Goal: Information Seeking & Learning: Learn about a topic

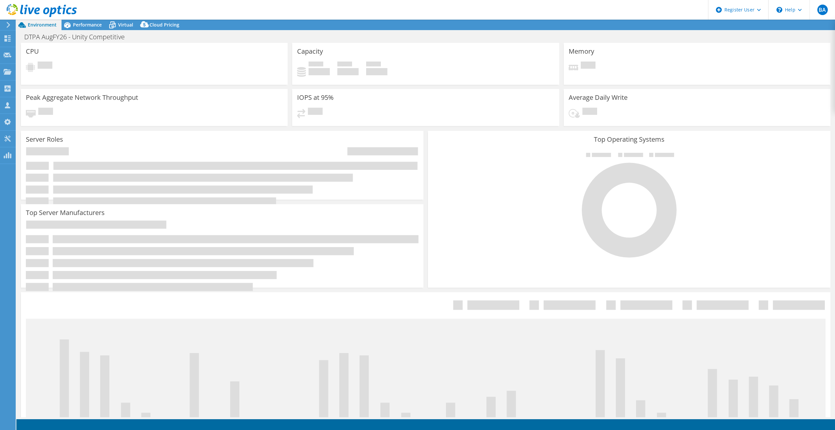
select select "USD"
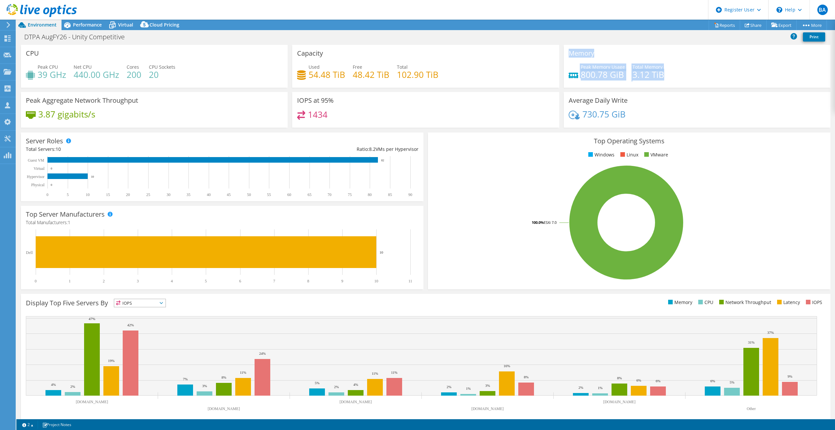
drag, startPoint x: 563, startPoint y: 53, endPoint x: 665, endPoint y: 74, distance: 104.4
click at [665, 74] on div "Memory Peak Memory Usage 800.78 GiB Total Memory 3.12 TiB" at bounding box center [697, 66] width 267 height 43
drag, startPoint x: 665, startPoint y: 74, endPoint x: 674, endPoint y: 73, distance: 8.9
click at [674, 73] on div "Peak Memory Usage 800.78 GiB Total Memory 3.12 TiB" at bounding box center [697, 73] width 257 height 21
drag, startPoint x: 566, startPoint y: 53, endPoint x: 658, endPoint y: 81, distance: 95.8
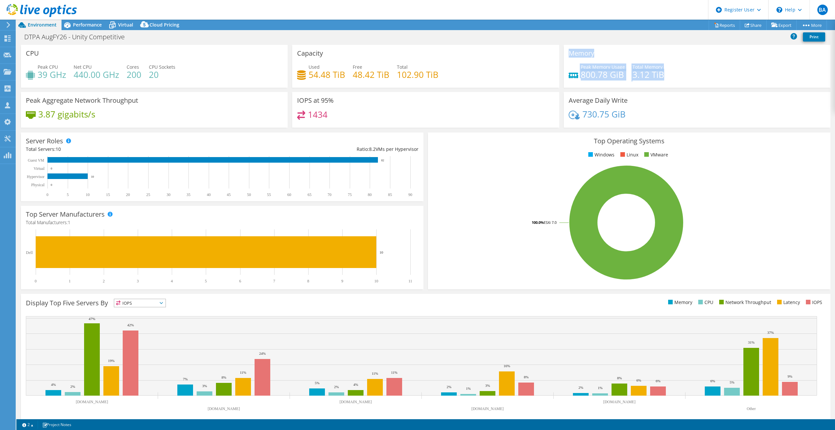
click at [658, 81] on div "Memory Peak Memory Usage 800.78 GiB Total Memory 3.12 TiB" at bounding box center [697, 66] width 267 height 43
drag, startPoint x: 658, startPoint y: 81, endPoint x: 641, endPoint y: 83, distance: 17.2
click at [654, 86] on div "Memory Peak Memory Usage 800.78 GiB Total Memory 3.12 TiB" at bounding box center [697, 66] width 267 height 43
drag, startPoint x: 562, startPoint y: 53, endPoint x: 660, endPoint y: 80, distance: 101.8
click at [660, 80] on div "Memory Peak Memory Usage 800.78 GiB Total Memory 3.12 TiB" at bounding box center [697, 66] width 267 height 43
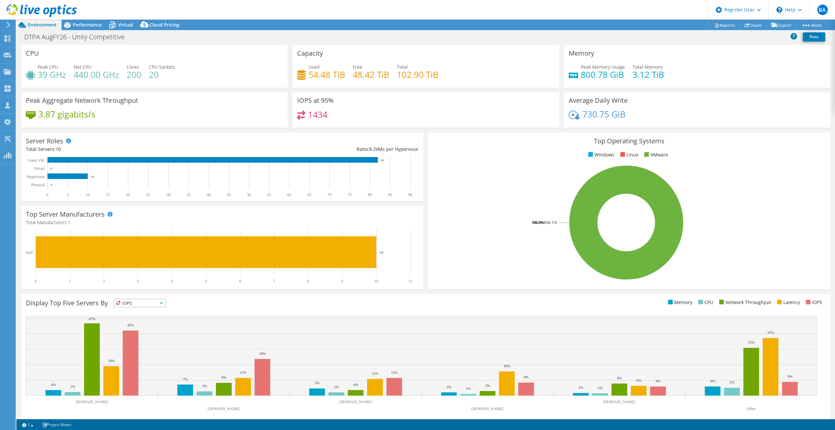
drag, startPoint x: 660, startPoint y: 80, endPoint x: 641, endPoint y: 76, distance: 18.7
click at [656, 82] on div "Peak Memory Usage 800.78 GiB Total Memory 3.12 TiB" at bounding box center [697, 73] width 257 height 21
drag, startPoint x: 580, startPoint y: 52, endPoint x: 663, endPoint y: 75, distance: 86.7
click at [663, 75] on div "Memory Peak Memory Usage 800.78 GiB Total Memory 3.12 TiB" at bounding box center [697, 66] width 267 height 43
drag, startPoint x: 663, startPoint y: 75, endPoint x: 604, endPoint y: 66, distance: 59.5
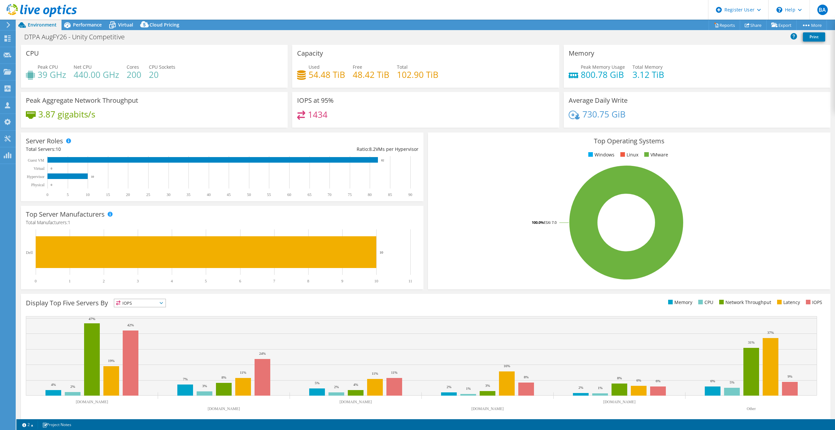
click at [646, 82] on div "Peak Memory Usage 800.78 GiB Total Memory 3.12 TiB" at bounding box center [697, 73] width 257 height 21
drag, startPoint x: 565, startPoint y: 49, endPoint x: 661, endPoint y: 77, distance: 99.7
click at [661, 77] on div "Memory Peak Memory Usage 800.78 GiB Total Memory 3.12 TiB" at bounding box center [697, 66] width 271 height 43
drag, startPoint x: 661, startPoint y: 77, endPoint x: 610, endPoint y: 71, distance: 51.3
click at [640, 84] on div "Peak Memory Usage 800.78 GiB Total Memory 3.12 TiB" at bounding box center [697, 73] width 257 height 21
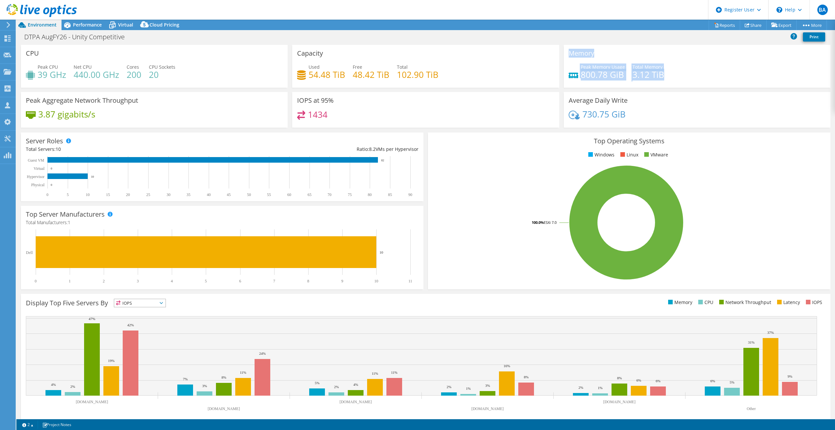
drag, startPoint x: 562, startPoint y: 51, endPoint x: 670, endPoint y: 77, distance: 111.2
click at [670, 77] on div "Memory Peak Memory Usage 800.78 GiB Total Memory 3.12 TiB" at bounding box center [697, 66] width 267 height 43
drag, startPoint x: 670, startPoint y: 77, endPoint x: 628, endPoint y: 82, distance: 42.6
click at [628, 82] on div "Peak Memory Usage 800.78 GiB Total Memory 3.12 TiB" at bounding box center [697, 73] width 257 height 21
drag, startPoint x: 565, startPoint y: 52, endPoint x: 685, endPoint y: 81, distance: 123.5
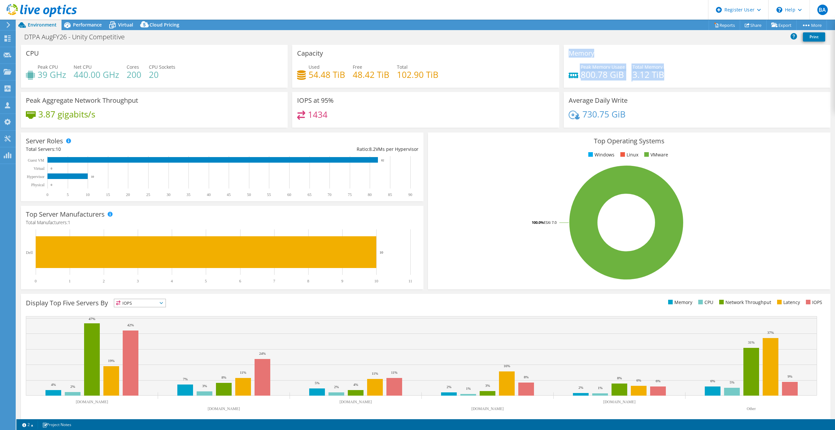
click at [685, 81] on div "Memory Peak Memory Usage 800.78 GiB Total Memory 3.12 TiB" at bounding box center [697, 66] width 267 height 43
drag, startPoint x: 685, startPoint y: 81, endPoint x: 671, endPoint y: 87, distance: 15.1
click at [672, 87] on div "Memory Peak Memory Usage 800.78 GiB Total Memory 3.12 TiB" at bounding box center [697, 66] width 267 height 43
click at [93, 20] on div "Performance" at bounding box center [84, 25] width 45 height 10
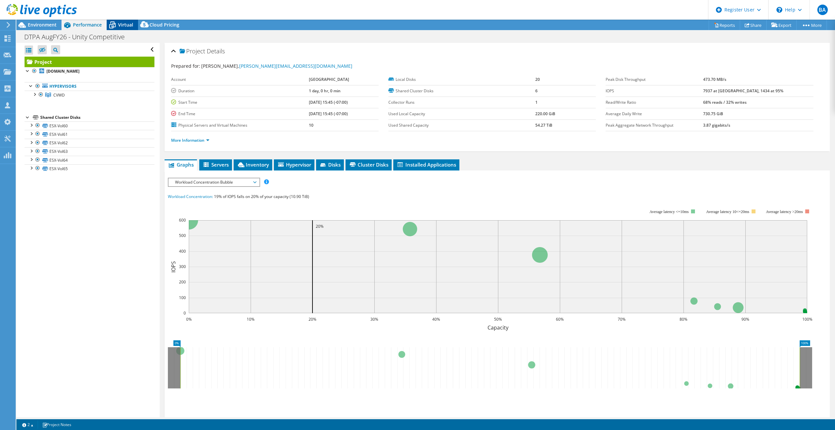
click at [129, 22] on span "Virtual" at bounding box center [125, 25] width 15 height 6
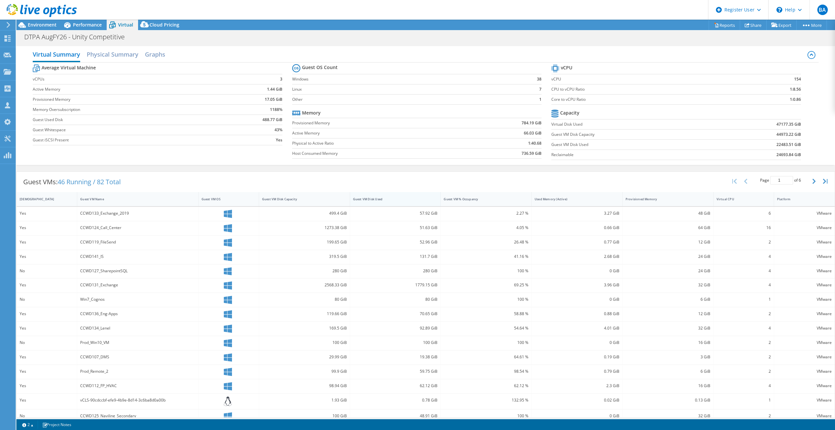
click at [366, 199] on div "Guest VM Disk Used" at bounding box center [391, 199] width 77 height 4
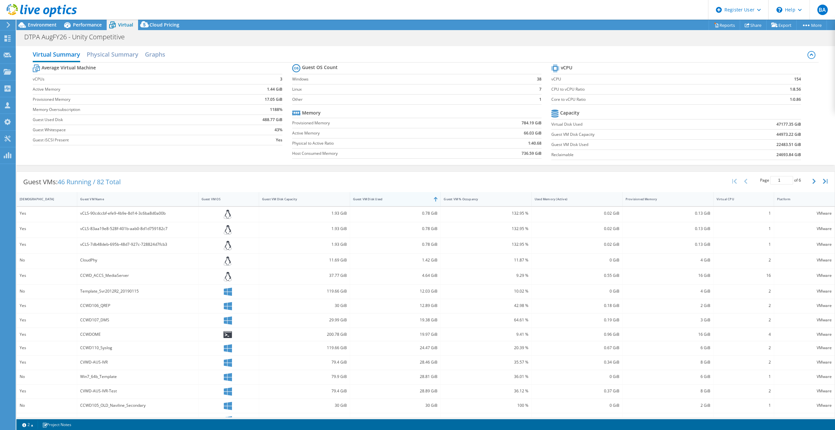
click at [366, 199] on div "Guest VM Disk Used" at bounding box center [391, 199] width 77 height 4
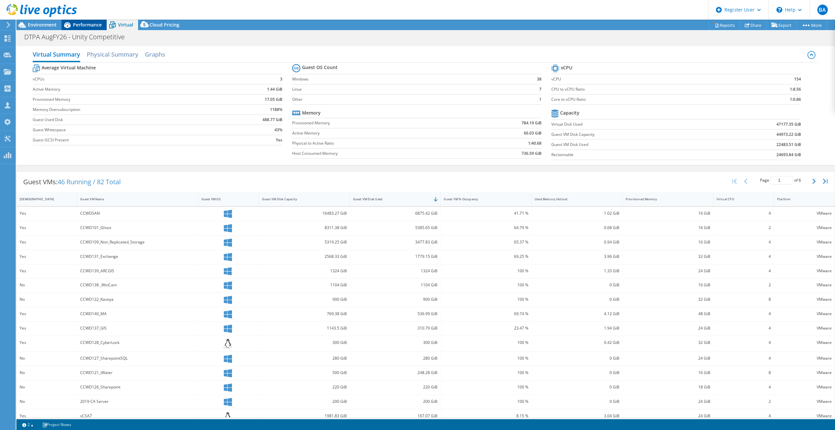
click at [83, 20] on div "Performance" at bounding box center [84, 25] width 45 height 10
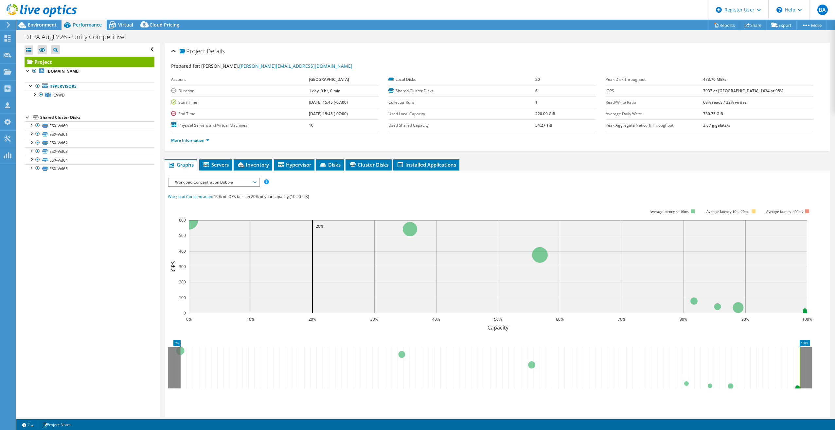
click at [83, 22] on span "Performance" at bounding box center [87, 25] width 29 height 6
click at [52, 24] on span "Environment" at bounding box center [42, 25] width 29 height 6
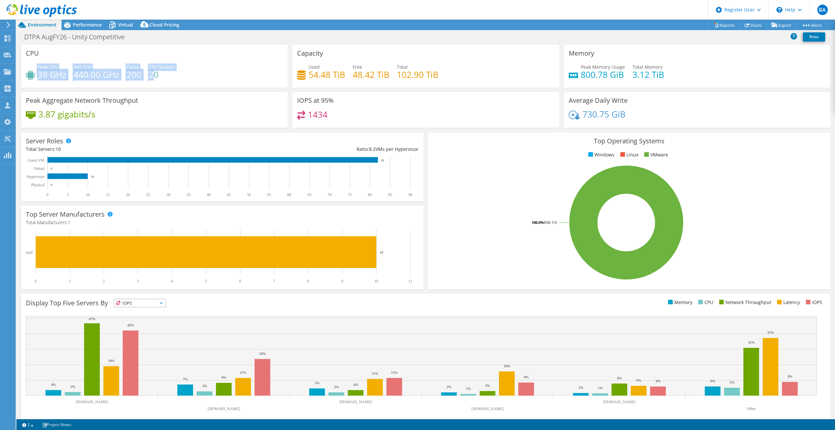
drag, startPoint x: 83, startPoint y: 76, endPoint x: 154, endPoint y: 76, distance: 70.7
click at [154, 76] on div "Peak CPU 39 GHz Net CPU 440.00 GHz Cores 200 CPU Sockets 20" at bounding box center [154, 73] width 257 height 21
drag, startPoint x: 154, startPoint y: 76, endPoint x: 164, endPoint y: 81, distance: 11.7
click at [164, 81] on div "Peak CPU 39 GHz Net CPU 440.00 GHz Cores 200 CPU Sockets 20" at bounding box center [154, 73] width 257 height 21
click at [99, 24] on span "Performance" at bounding box center [87, 25] width 29 height 6
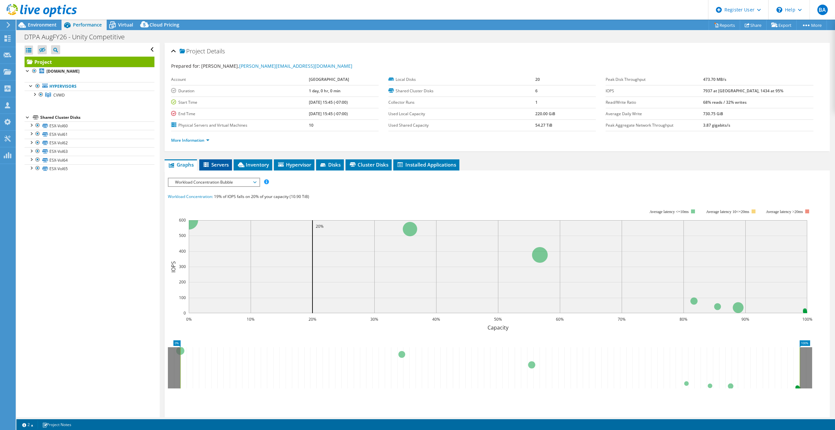
click at [214, 165] on span "Servers" at bounding box center [216, 164] width 26 height 7
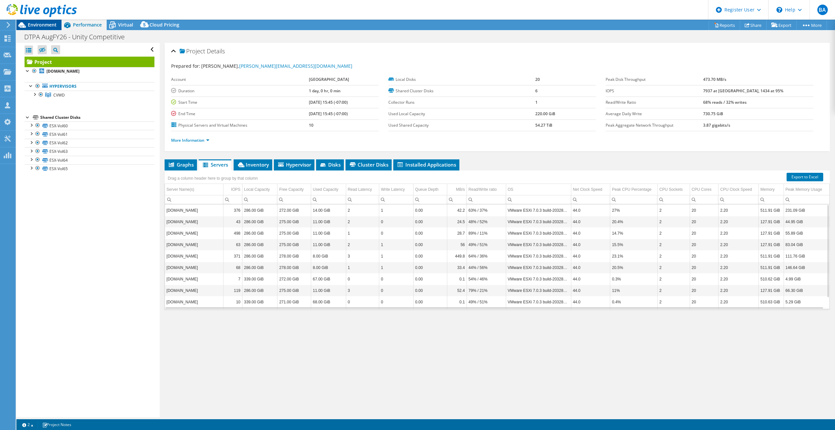
click at [45, 27] on span "Environment" at bounding box center [42, 25] width 29 height 6
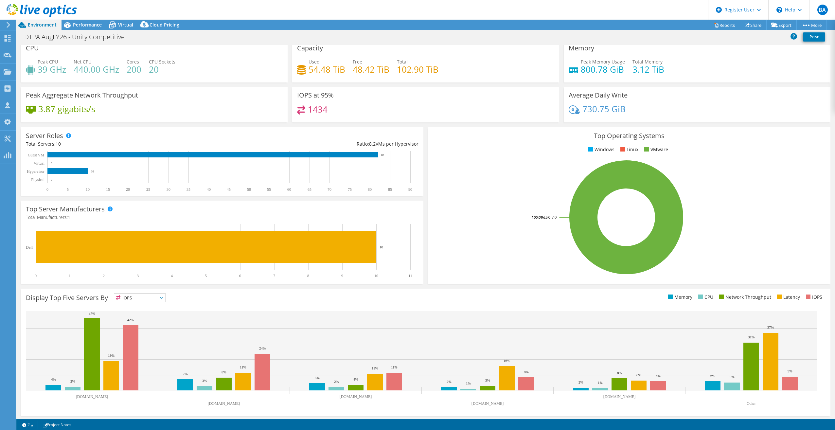
scroll to position [7, 0]
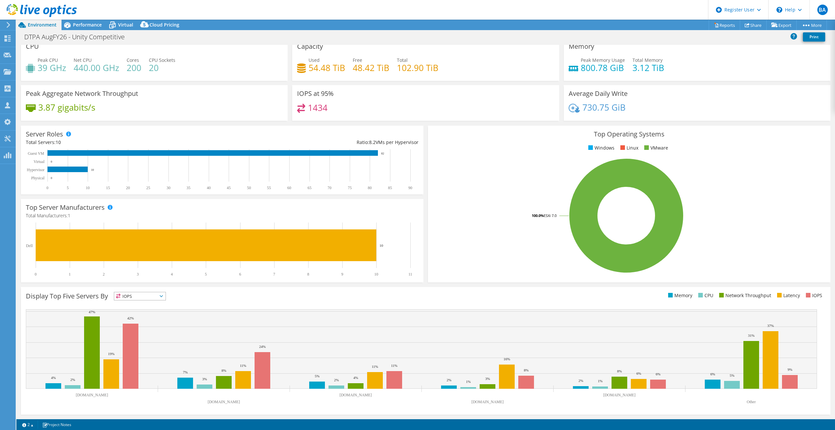
click at [153, 295] on span "IOPS" at bounding box center [139, 296] width 51 height 8
click at [151, 332] on li "Network Throughput" at bounding box center [139, 332] width 51 height 9
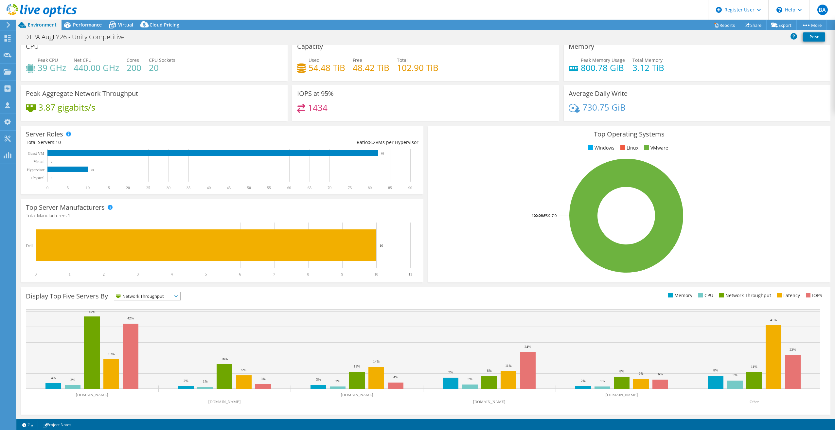
click at [167, 297] on span "Network Throughput" at bounding box center [143, 296] width 58 height 8
click at [161, 302] on li "IOPS" at bounding box center [147, 304] width 66 height 9
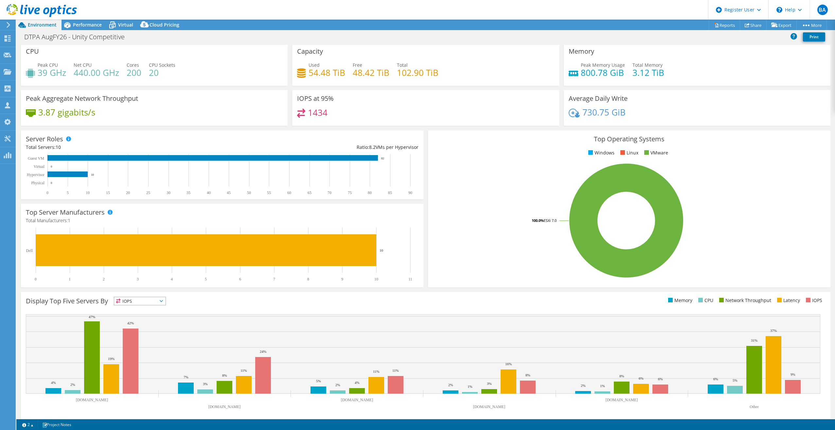
scroll to position [0, 0]
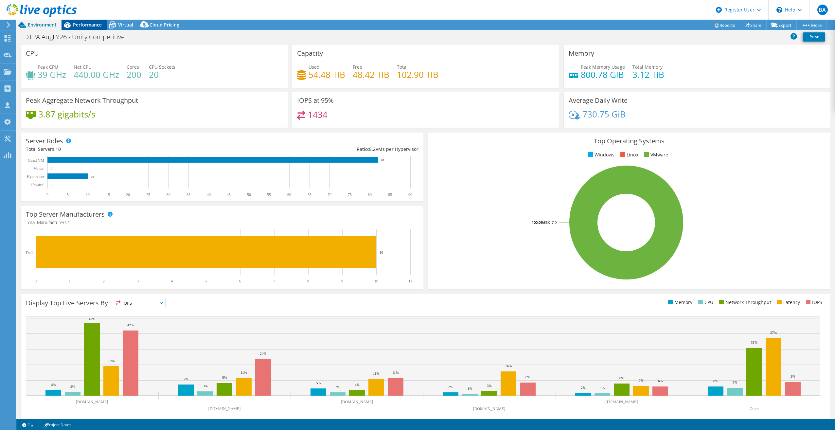
click at [88, 21] on div "Performance" at bounding box center [84, 25] width 45 height 10
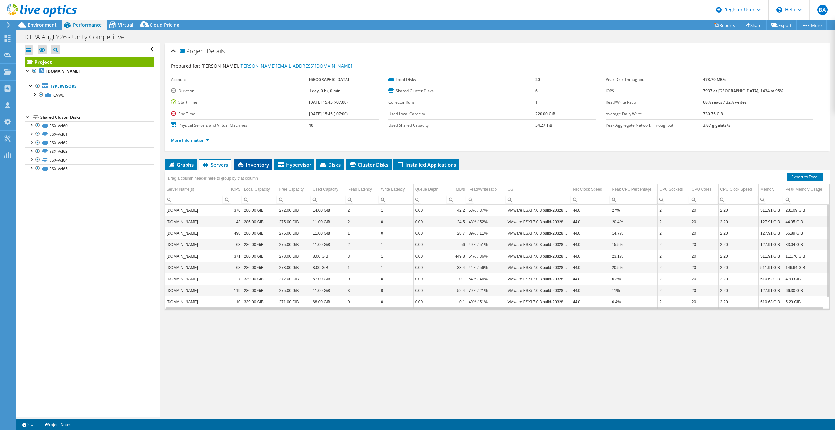
click at [265, 161] on li "Inventory" at bounding box center [253, 164] width 39 height 11
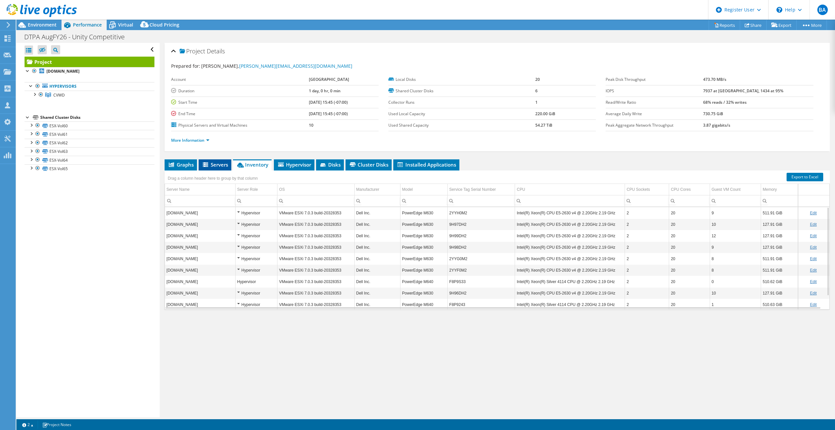
click at [221, 163] on span "Servers" at bounding box center [215, 164] width 26 height 7
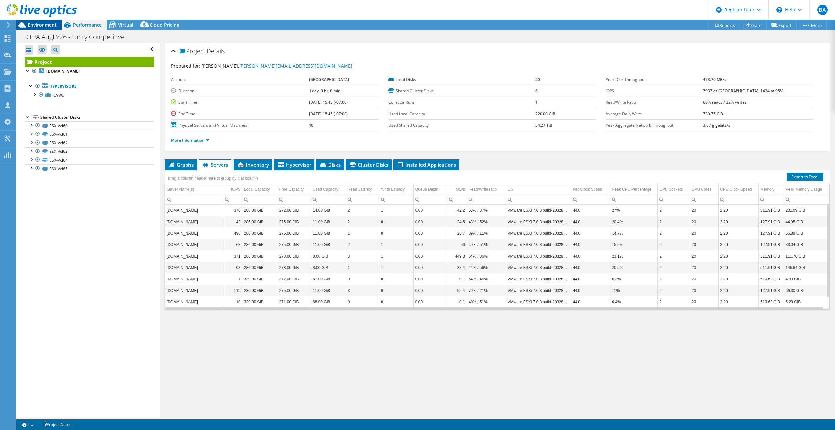
drag, startPoint x: 41, startPoint y: 25, endPoint x: 43, endPoint y: 22, distance: 4.0
click at [41, 25] on span "Environment" at bounding box center [42, 25] width 29 height 6
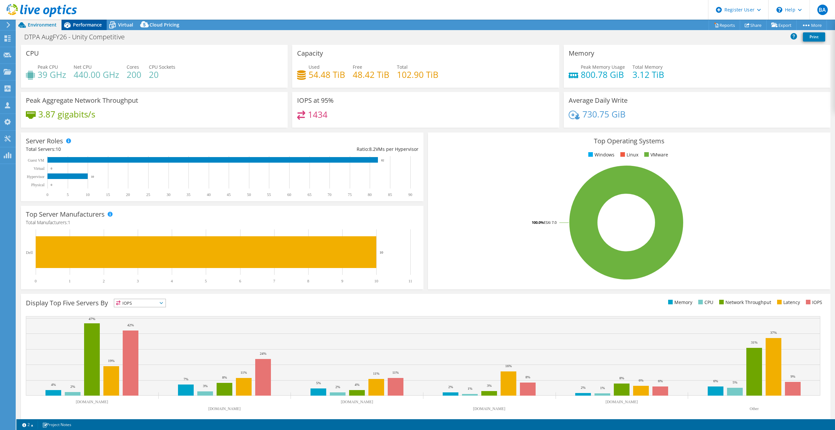
click at [87, 24] on span "Performance" at bounding box center [87, 25] width 29 height 6
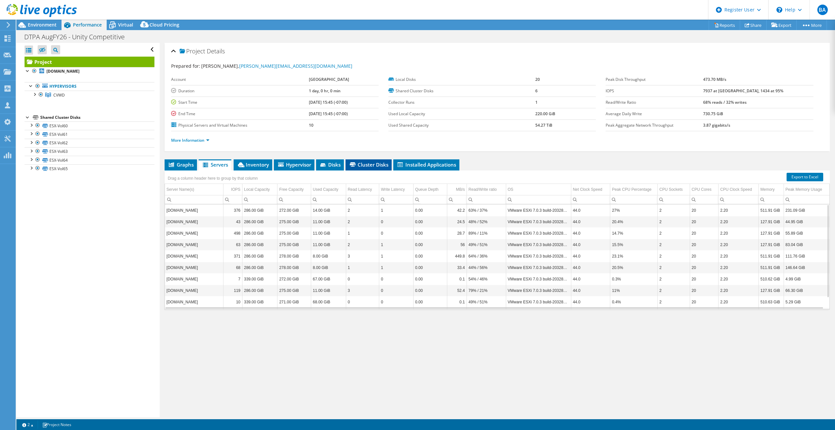
click at [356, 164] on icon at bounding box center [353, 164] width 6 height 4
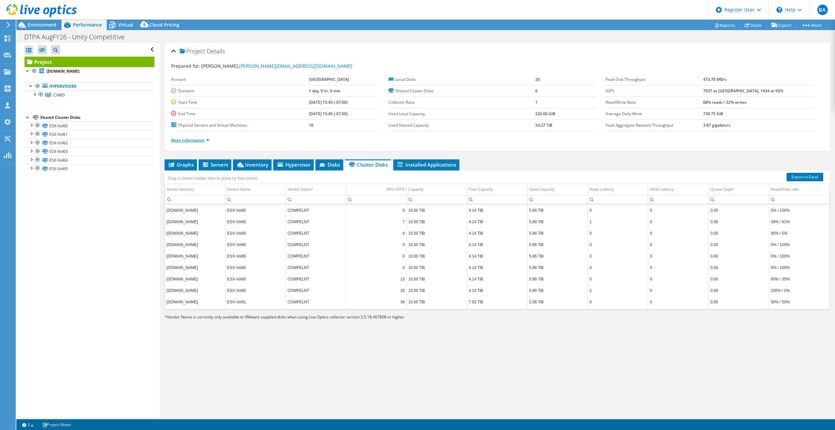
click at [202, 139] on link "More Information" at bounding box center [190, 140] width 38 height 6
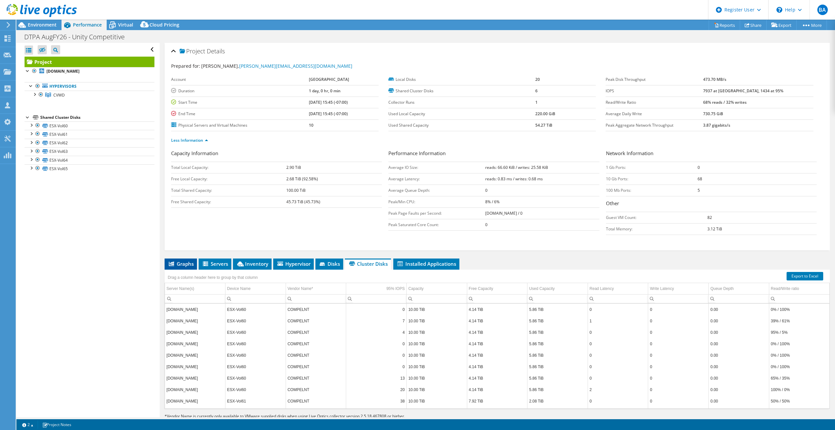
click at [182, 263] on span "Graphs" at bounding box center [181, 263] width 26 height 7
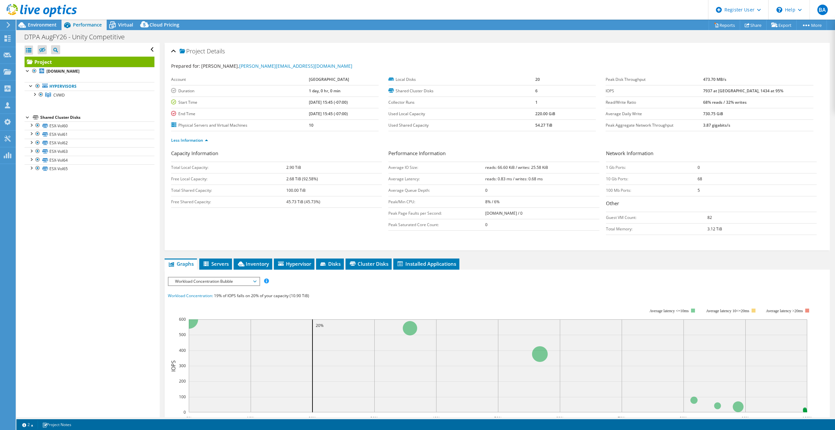
click at [218, 281] on span "Workload Concentration Bubble" at bounding box center [214, 281] width 84 height 8
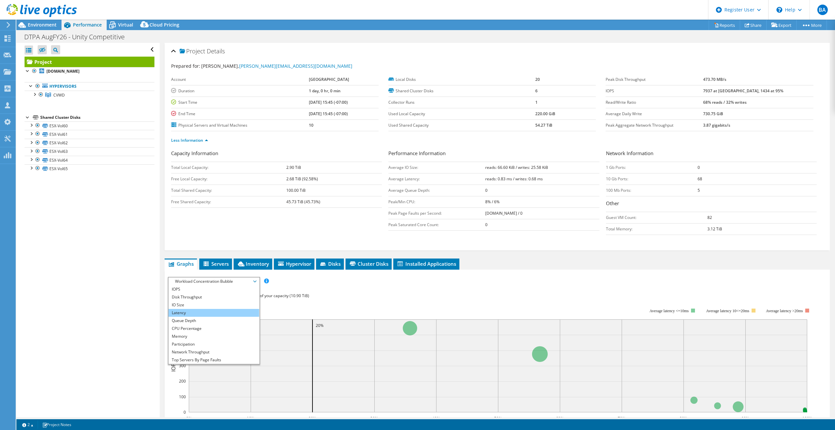
click at [211, 311] on li "Latency" at bounding box center [214, 313] width 91 height 8
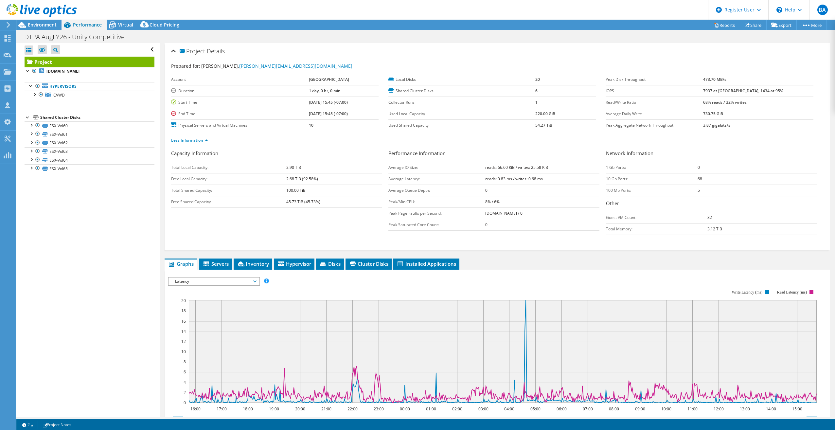
click at [233, 281] on span "Latency" at bounding box center [214, 281] width 84 height 8
